Goal: Find specific page/section: Find specific page/section

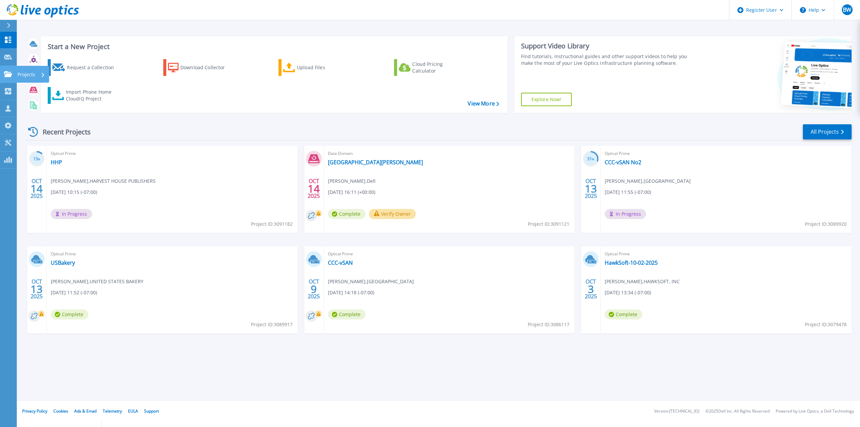
click at [7, 72] on icon at bounding box center [8, 74] width 8 height 6
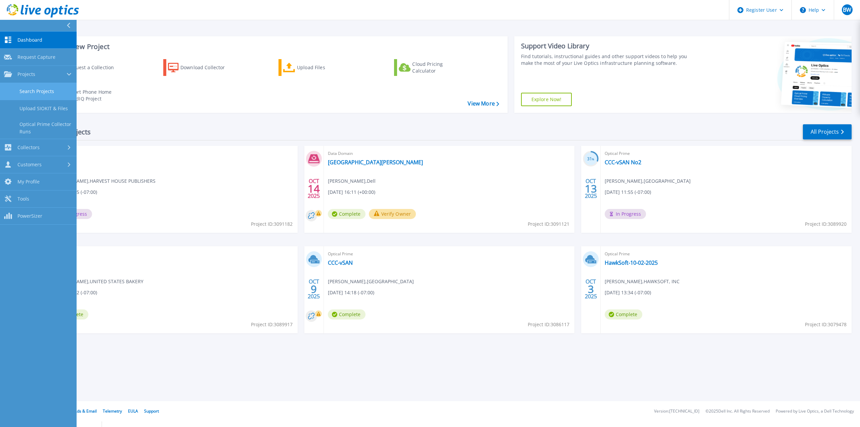
click at [45, 94] on link "Search Projects" at bounding box center [38, 91] width 77 height 17
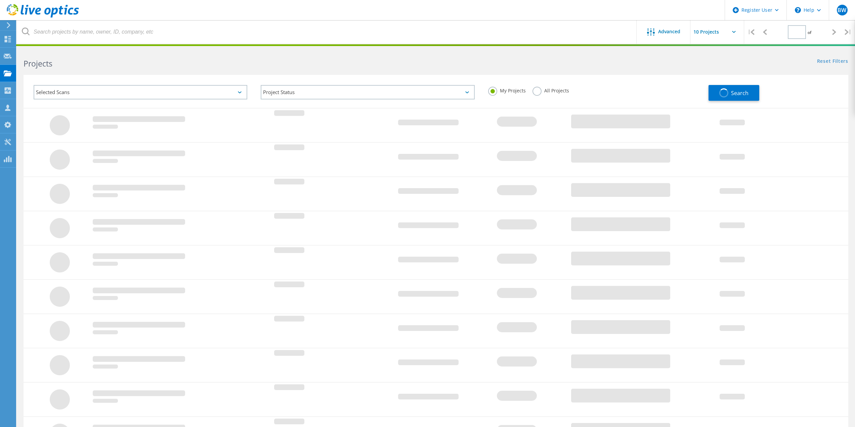
type input "1"
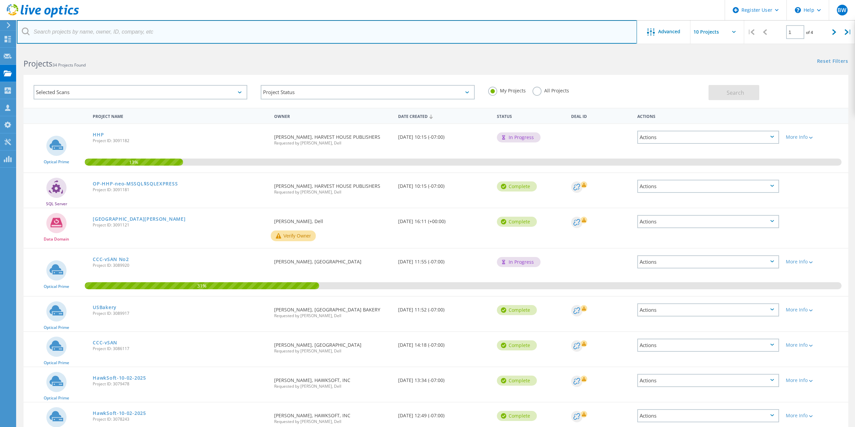
click at [181, 36] on input "text" at bounding box center [327, 32] width 620 height 24
type input "@wyoben.com"
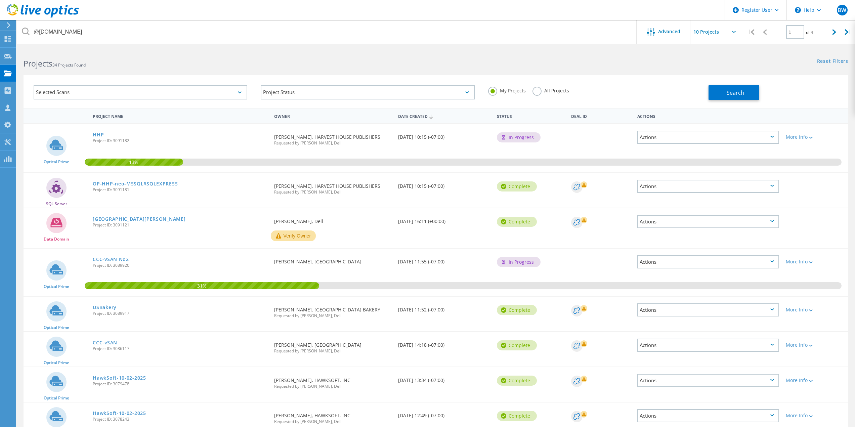
drag, startPoint x: 540, startPoint y: 92, endPoint x: 544, endPoint y: 91, distance: 3.8
click at [541, 92] on label "All Projects" at bounding box center [551, 90] width 37 height 6
click at [0, 0] on input "All Projects" at bounding box center [0, 0] width 0 height 0
click at [761, 89] on div "Search" at bounding box center [777, 89] width 136 height 22
click at [757, 91] on button "Search" at bounding box center [734, 92] width 51 height 15
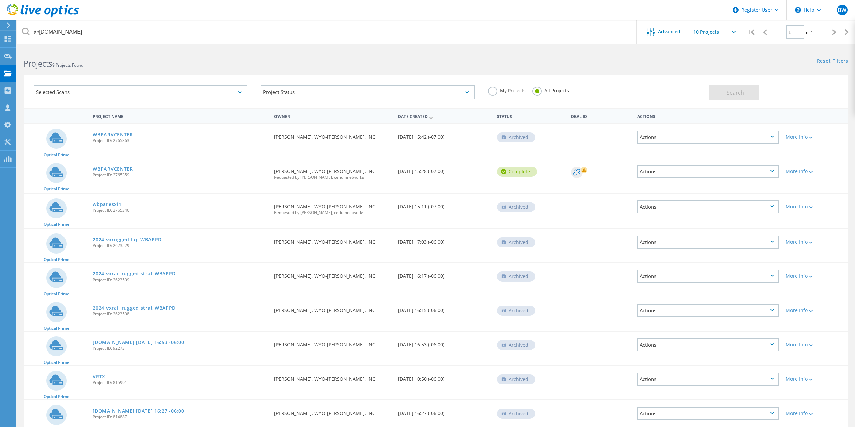
click at [127, 171] on link "WBPARVCENTER" at bounding box center [113, 169] width 40 height 5
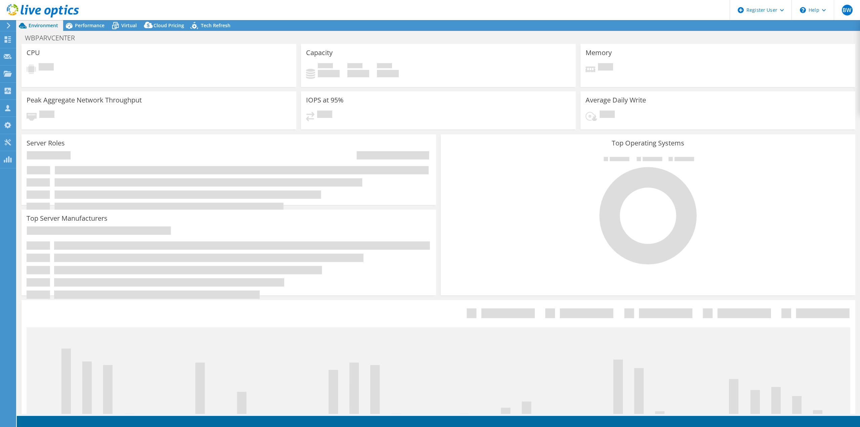
select select "USD"
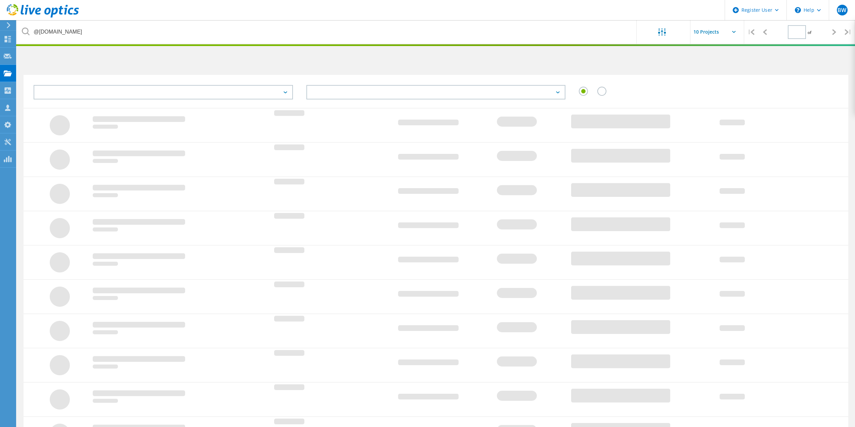
type input "1"
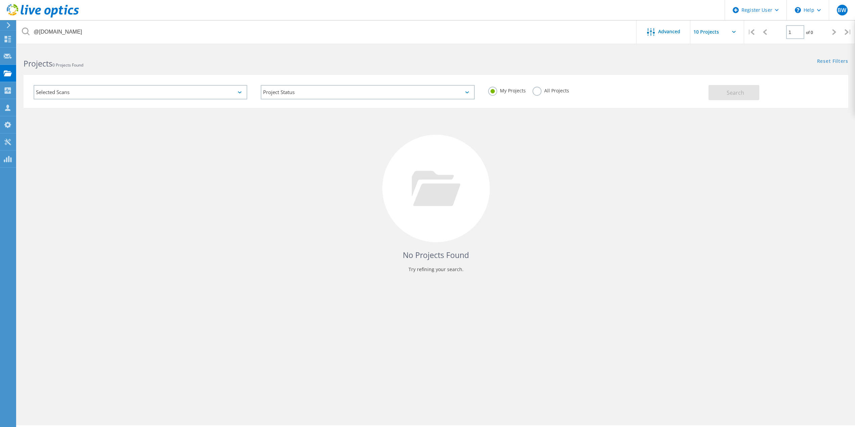
click at [542, 90] on label "All Projects" at bounding box center [551, 90] width 37 height 6
click at [0, 0] on input "All Projects" at bounding box center [0, 0] width 0 height 0
click at [722, 87] on button "Search" at bounding box center [734, 92] width 51 height 15
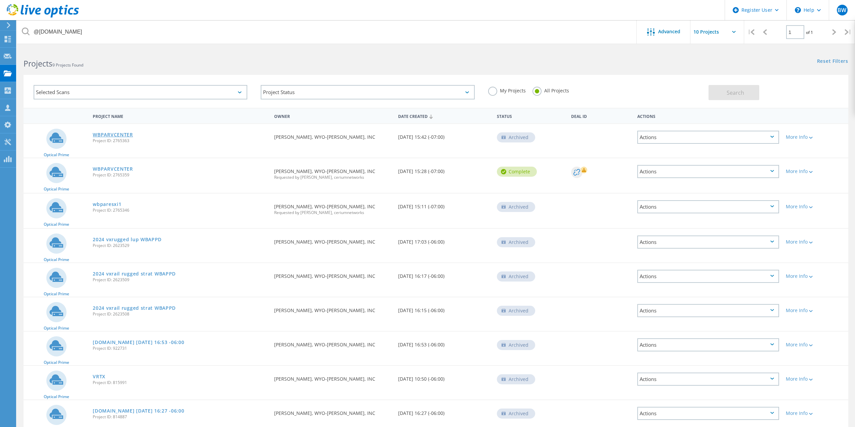
click at [118, 134] on link "WBPARVCENTER" at bounding box center [113, 134] width 40 height 5
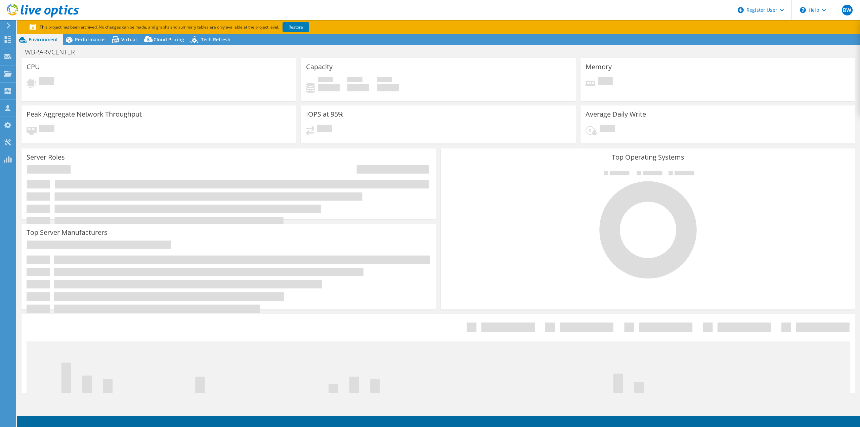
select select "USD"
